Goal: Check status: Check status

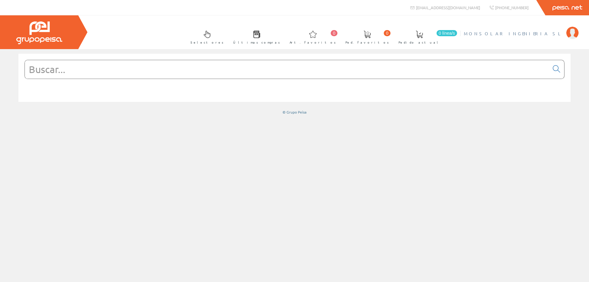
click at [529, 31] on span "MONSOLAR INGENIERIA SL" at bounding box center [513, 33] width 99 height 6
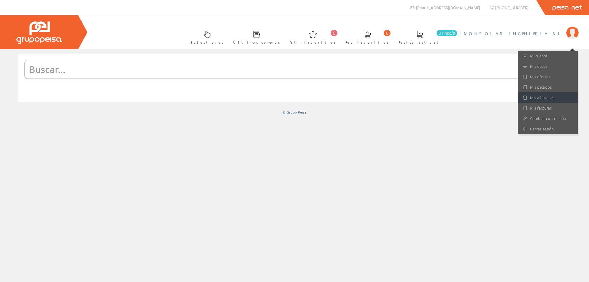
click at [543, 98] on link "Mis albaranes" at bounding box center [548, 97] width 60 height 10
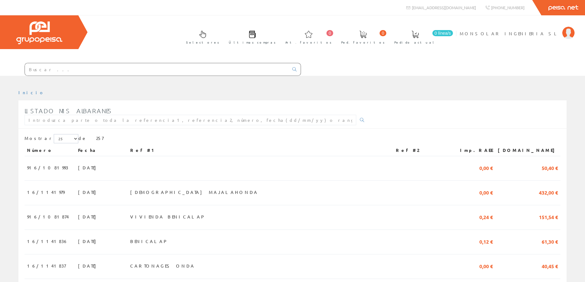
click at [107, 68] on input "text" at bounding box center [157, 69] width 264 height 12
click at [174, 121] on input "text" at bounding box center [190, 120] width 331 height 10
type input "BENICALAP"
click at [360, 121] on icon at bounding box center [362, 120] width 4 height 4
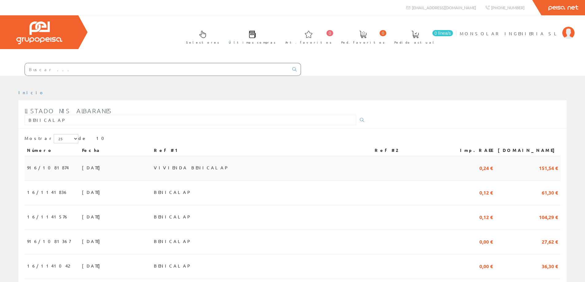
click at [82, 169] on span "02/10/2025" at bounding box center [92, 167] width 21 height 10
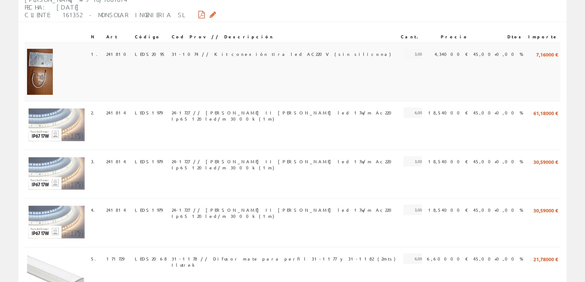
scroll to position [31, 0]
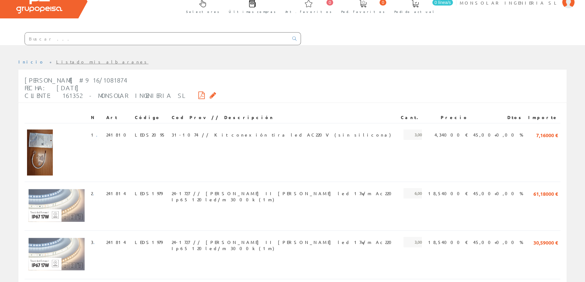
click at [198, 95] on icon at bounding box center [201, 95] width 6 height 4
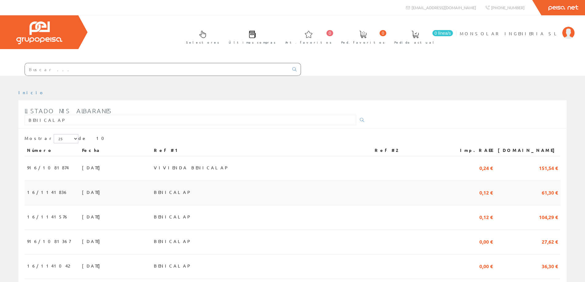
click at [82, 192] on span "[DATE]" at bounding box center [92, 192] width 21 height 10
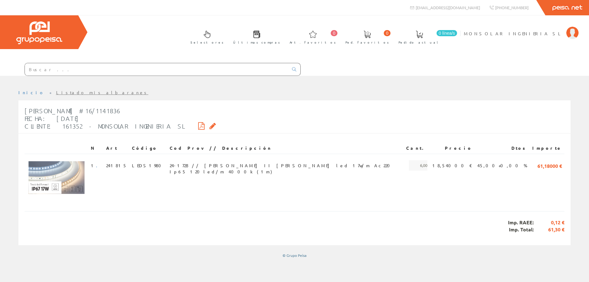
click at [198, 125] on icon at bounding box center [201, 126] width 6 height 4
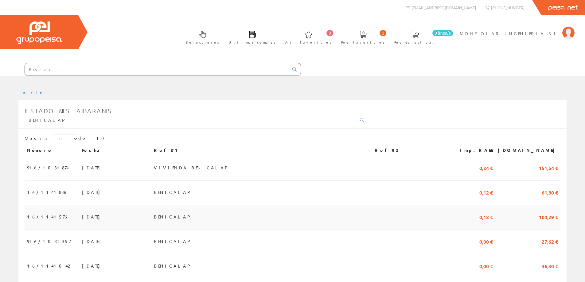
click at [82, 219] on span "22/09/2025" at bounding box center [92, 216] width 21 height 10
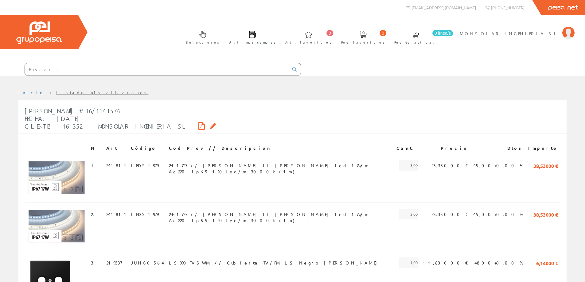
click at [198, 124] on icon at bounding box center [201, 126] width 6 height 4
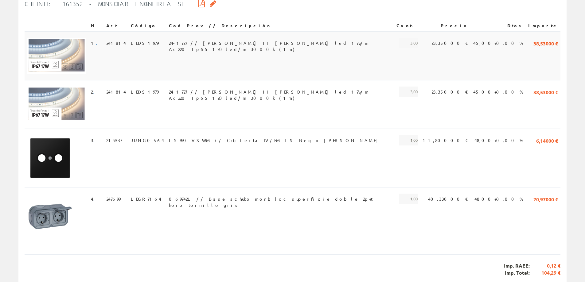
scroll to position [123, 0]
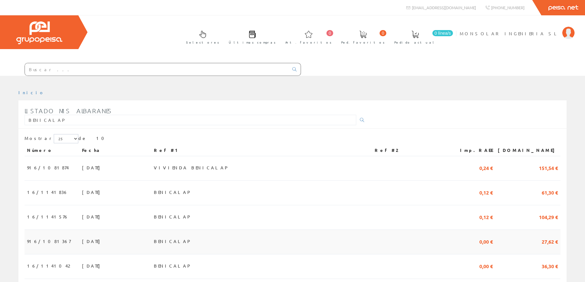
click at [82, 242] on span "05/09/2025" at bounding box center [92, 241] width 21 height 10
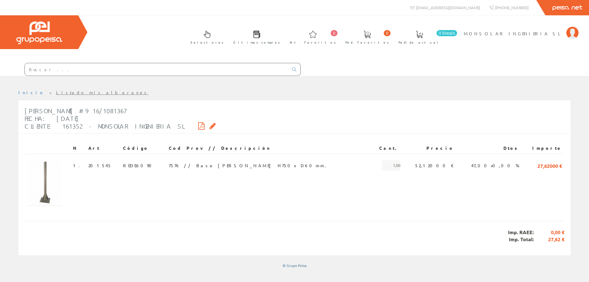
click at [198, 126] on icon at bounding box center [201, 126] width 6 height 4
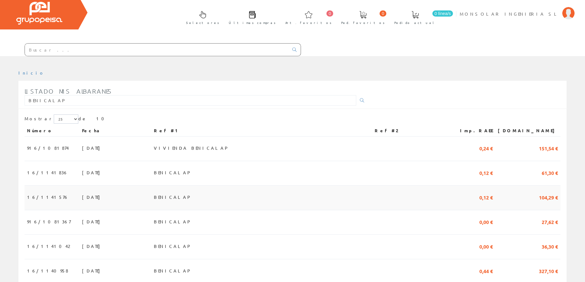
scroll to position [31, 0]
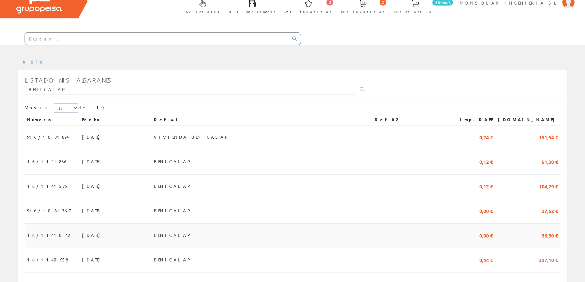
click at [82, 237] on span "04/09/2025" at bounding box center [92, 235] width 21 height 10
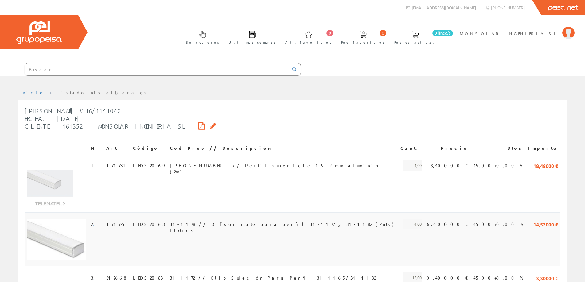
scroll to position [61, 0]
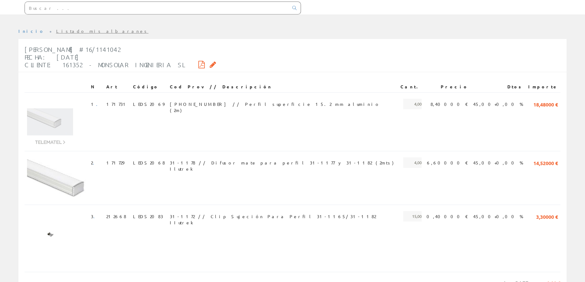
click at [198, 64] on icon at bounding box center [201, 64] width 6 height 4
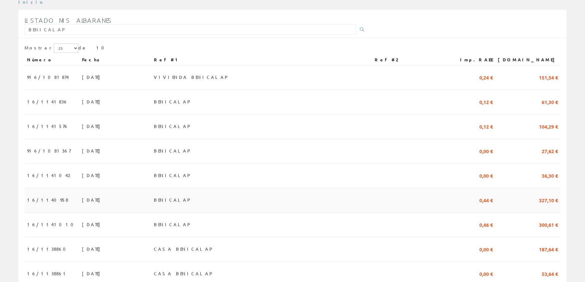
scroll to position [92, 0]
click at [82, 199] on span "03/09/2025" at bounding box center [92, 198] width 21 height 10
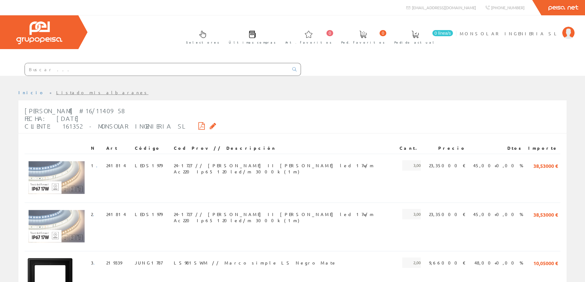
click at [198, 125] on icon at bounding box center [201, 126] width 6 height 4
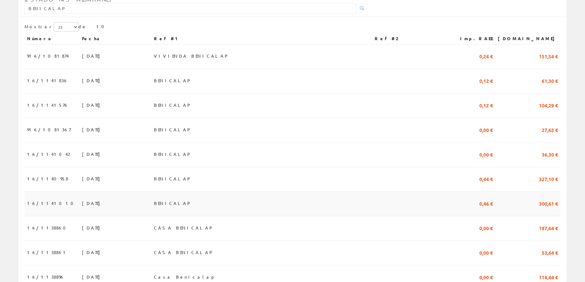
scroll to position [123, 0]
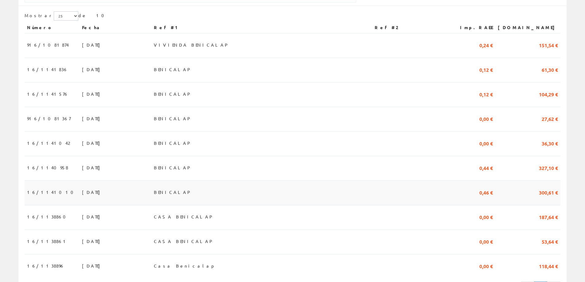
click at [188, 196] on span "BENICALAP" at bounding box center [173, 192] width 38 height 10
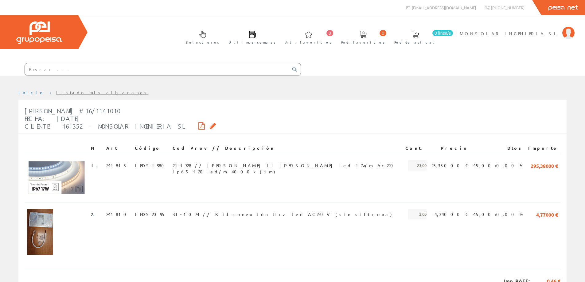
click at [198, 126] on icon at bounding box center [201, 126] width 6 height 4
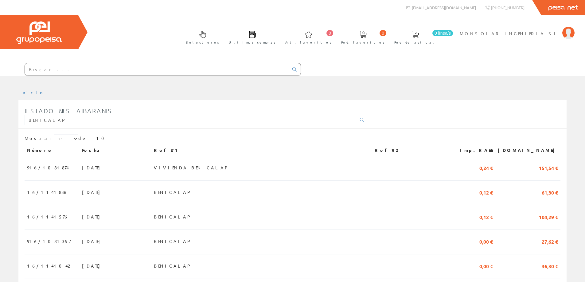
scroll to position [123, 0]
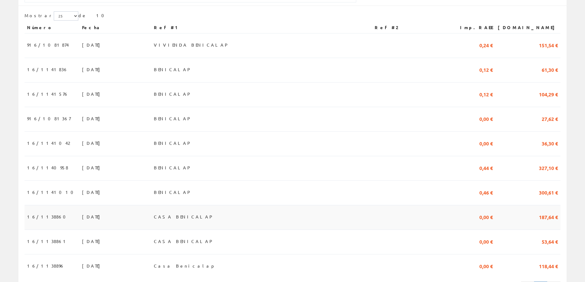
click at [190, 217] on span "CASA BENICALAP" at bounding box center [184, 216] width 60 height 10
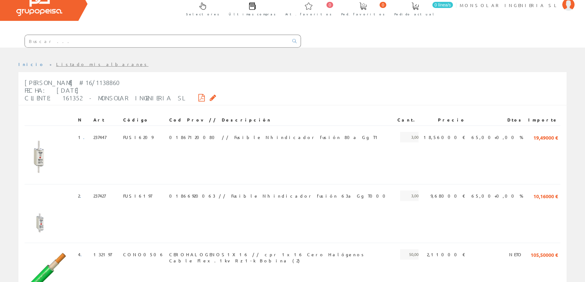
scroll to position [92, 0]
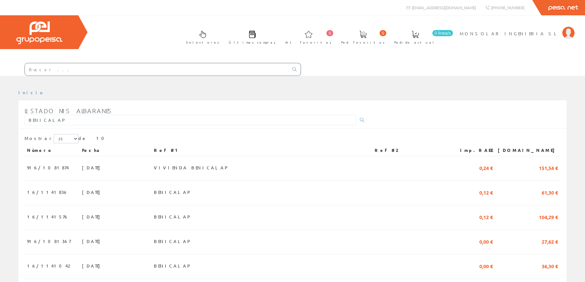
scroll to position [123, 0]
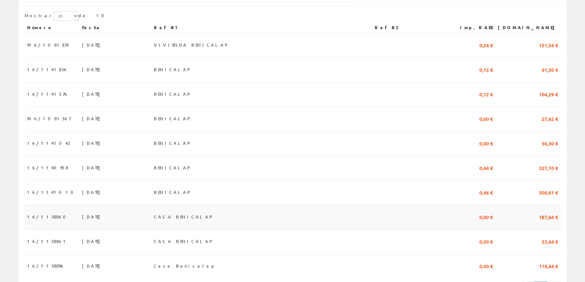
click at [193, 219] on span "CASA BENICALAP" at bounding box center [184, 216] width 60 height 10
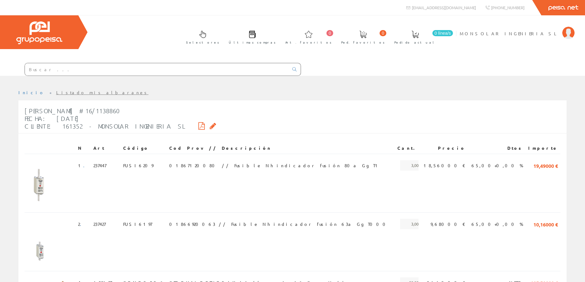
click at [198, 125] on icon at bounding box center [201, 126] width 6 height 4
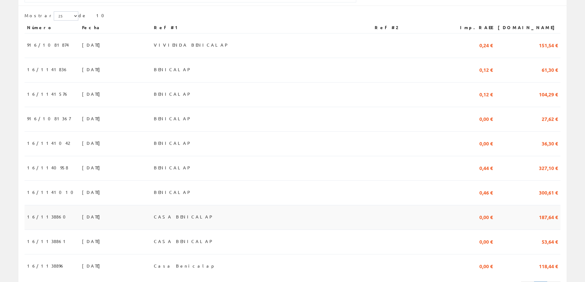
scroll to position [153, 0]
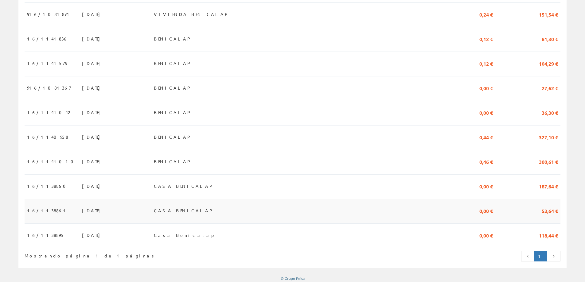
click at [82, 213] on span "19/06/2025" at bounding box center [92, 210] width 21 height 10
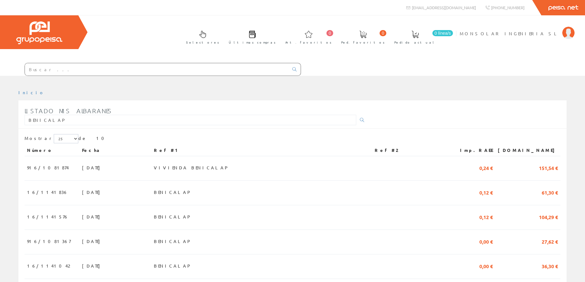
scroll to position [153, 0]
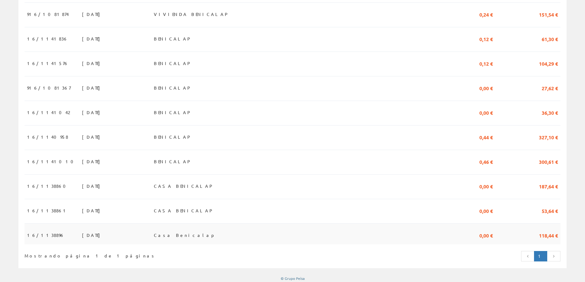
click at [194, 240] on span "Casa Benicalap" at bounding box center [185, 235] width 62 height 10
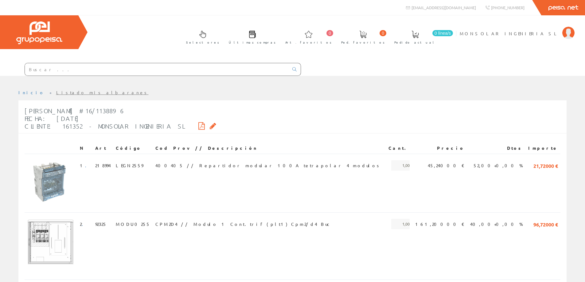
click at [198, 125] on icon at bounding box center [201, 126] width 6 height 4
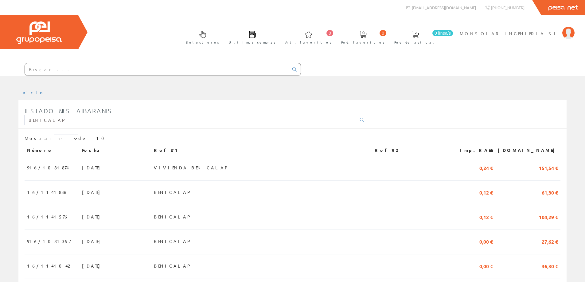
click at [128, 120] on input "BENICALAP" at bounding box center [190, 120] width 331 height 10
drag, startPoint x: 128, startPoint y: 120, endPoint x: 24, endPoint y: 122, distance: 103.8
click at [24, 122] on div "Listado mis albaranes BENICALAP" at bounding box center [292, 116] width 548 height 25
type input "[PERSON_NAME]"
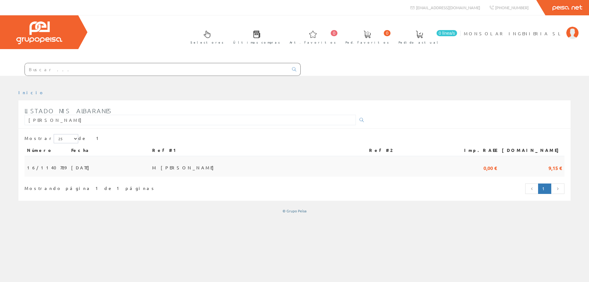
click at [74, 165] on span "[DATE]" at bounding box center [81, 167] width 21 height 10
